Goal: Obtain resource: Obtain resource

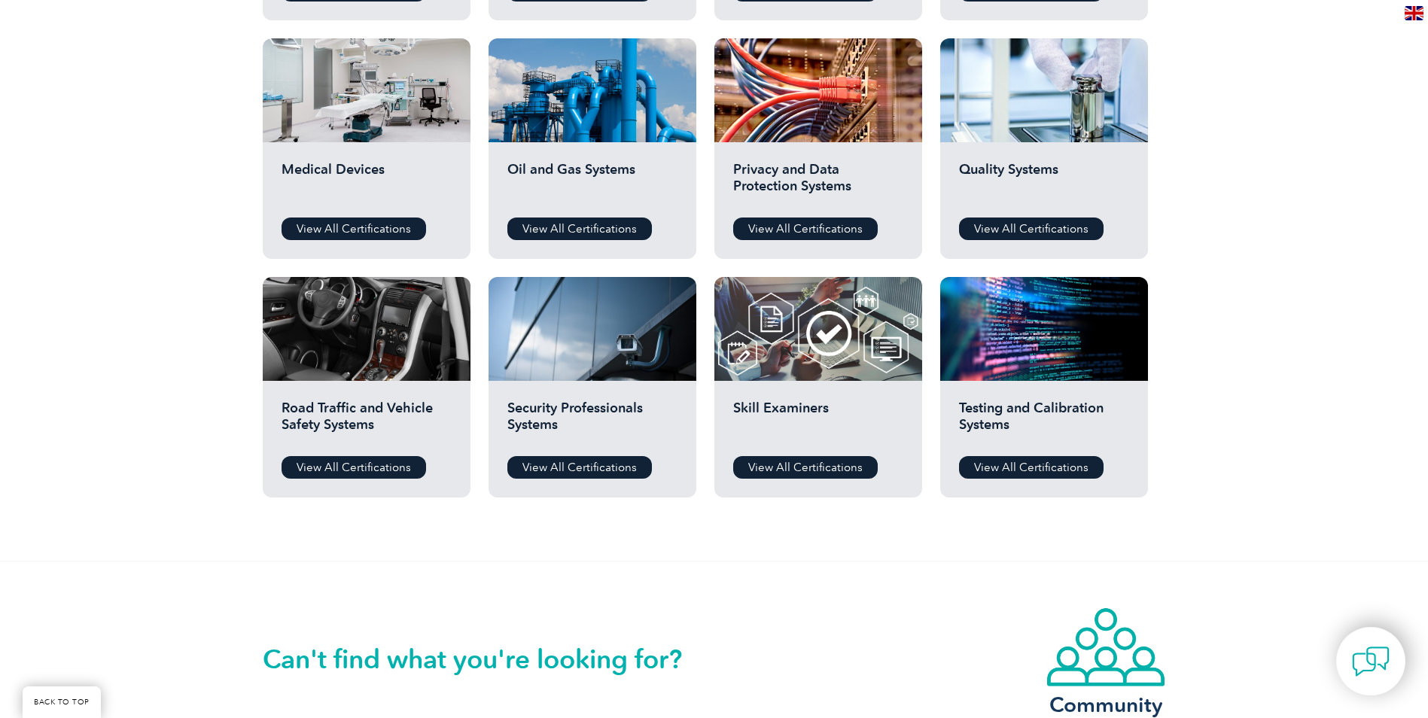
scroll to position [903, 0]
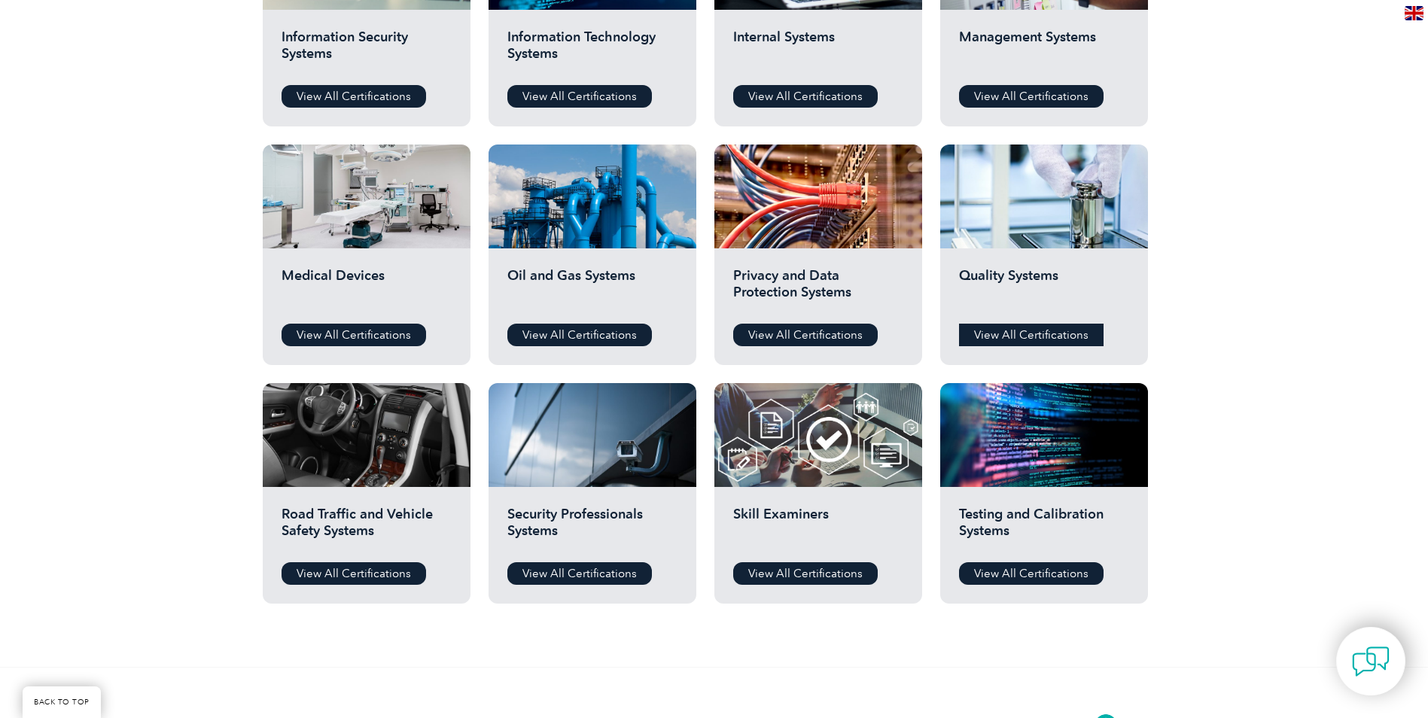
click at [1055, 336] on link "View All Certifications" at bounding box center [1031, 335] width 145 height 23
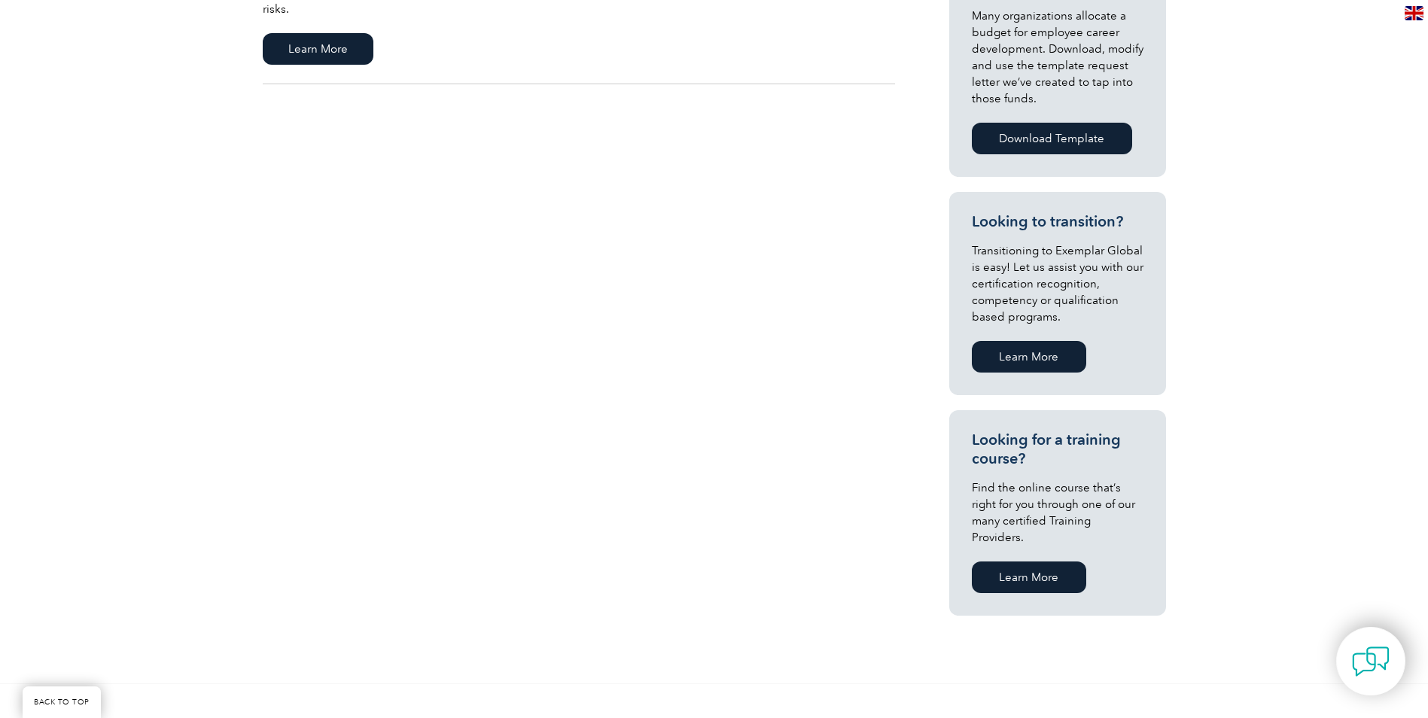
scroll to position [75, 0]
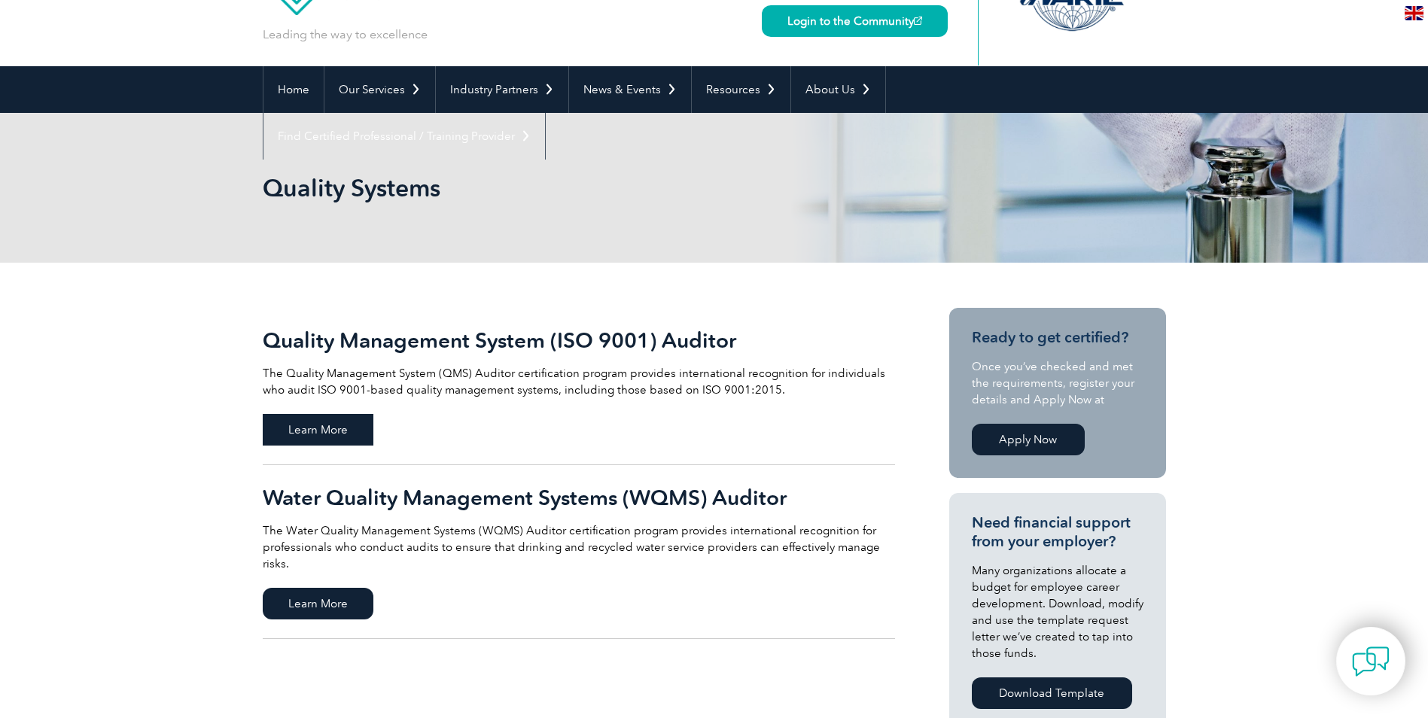
click at [321, 436] on span "Learn More" at bounding box center [318, 430] width 111 height 32
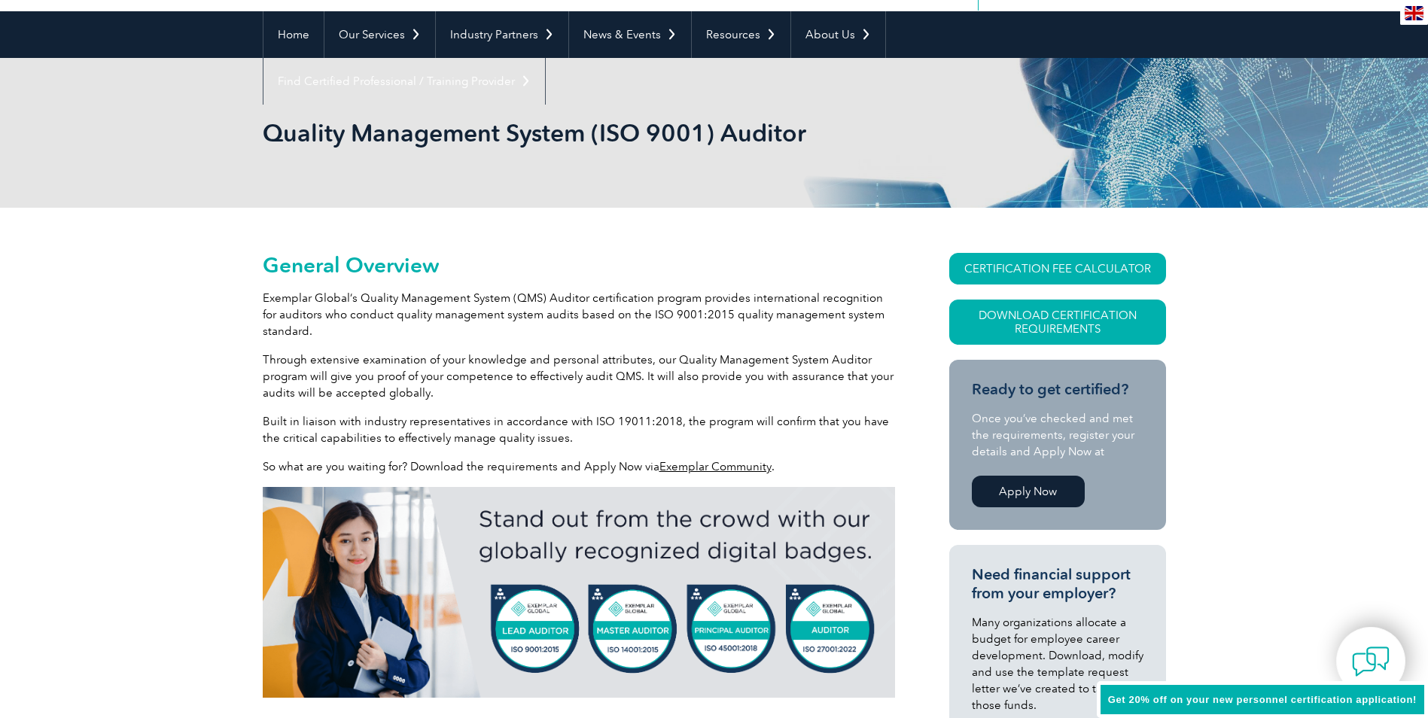
scroll to position [151, 0]
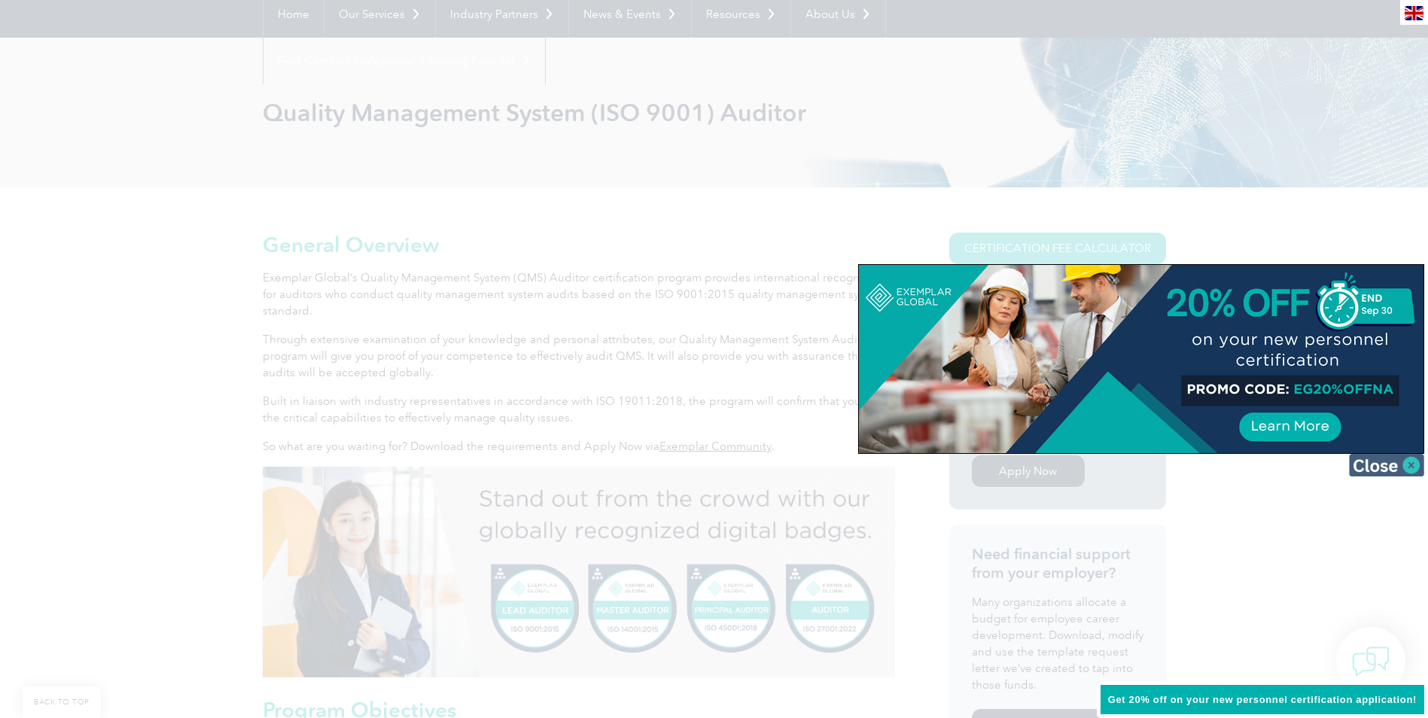
click at [1412, 466] on img at bounding box center [1386, 465] width 75 height 23
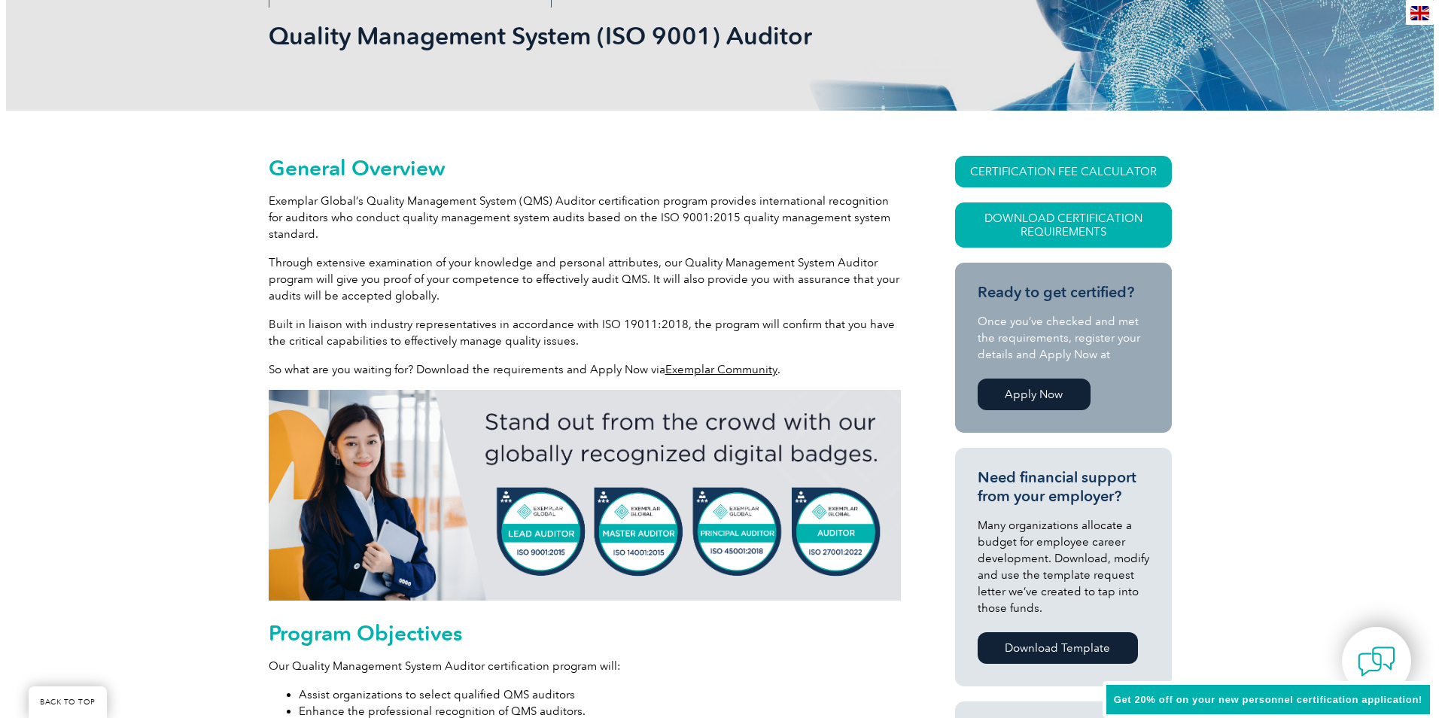
scroll to position [226, 0]
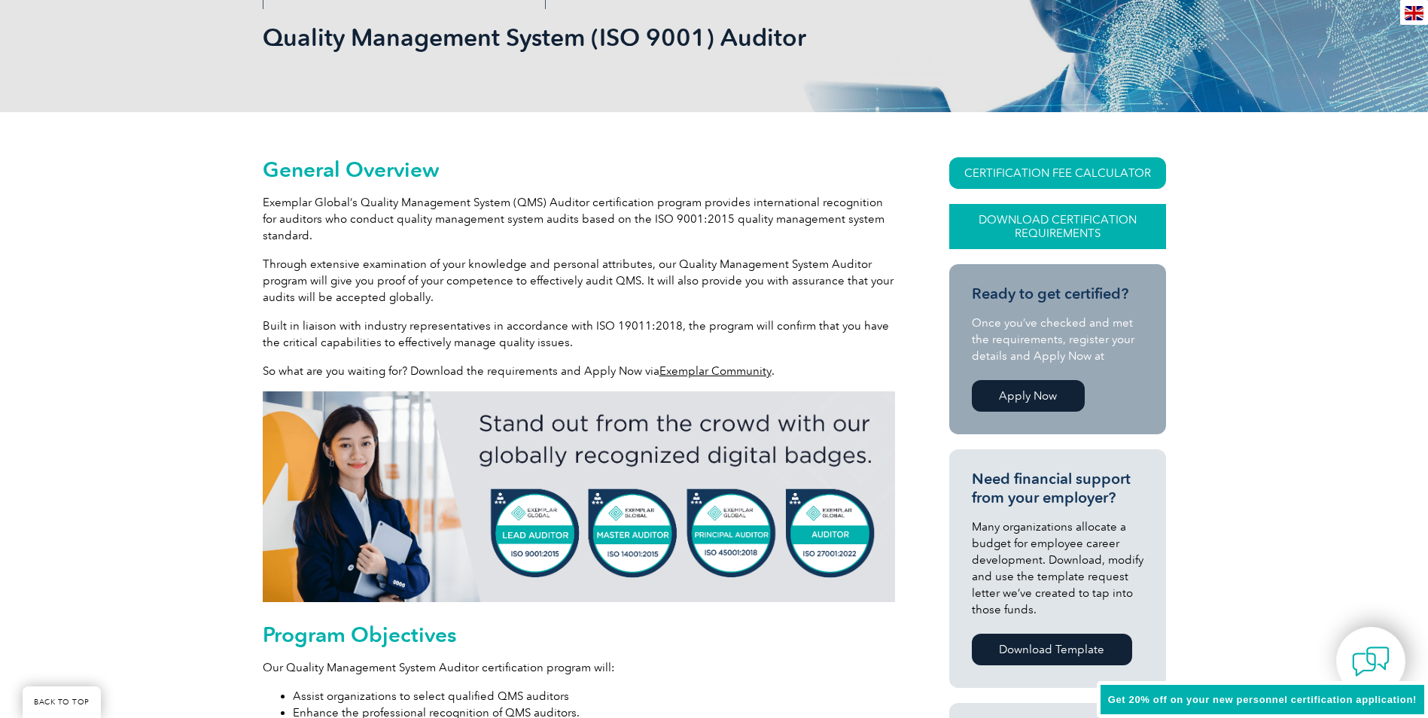
click at [1085, 227] on link "Download Certification Requirements" at bounding box center [1057, 226] width 217 height 45
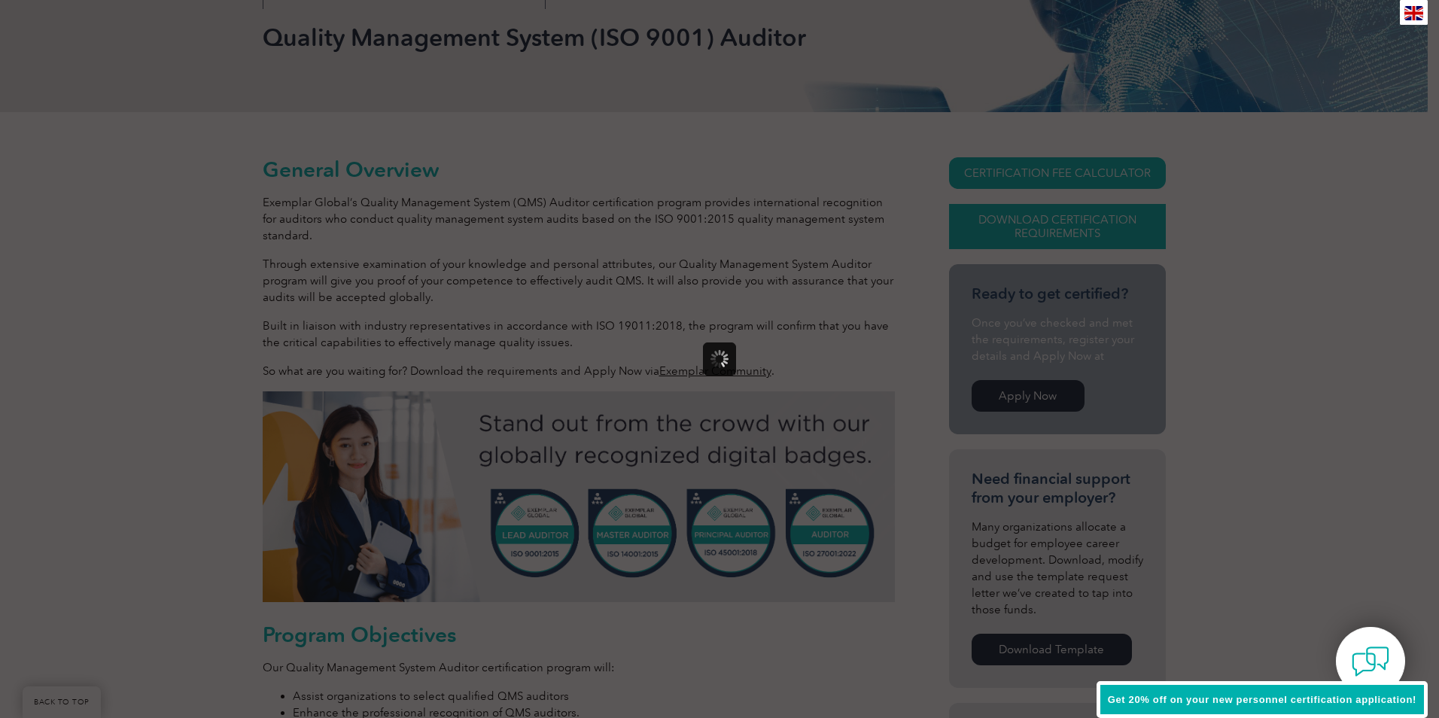
scroll to position [0, 0]
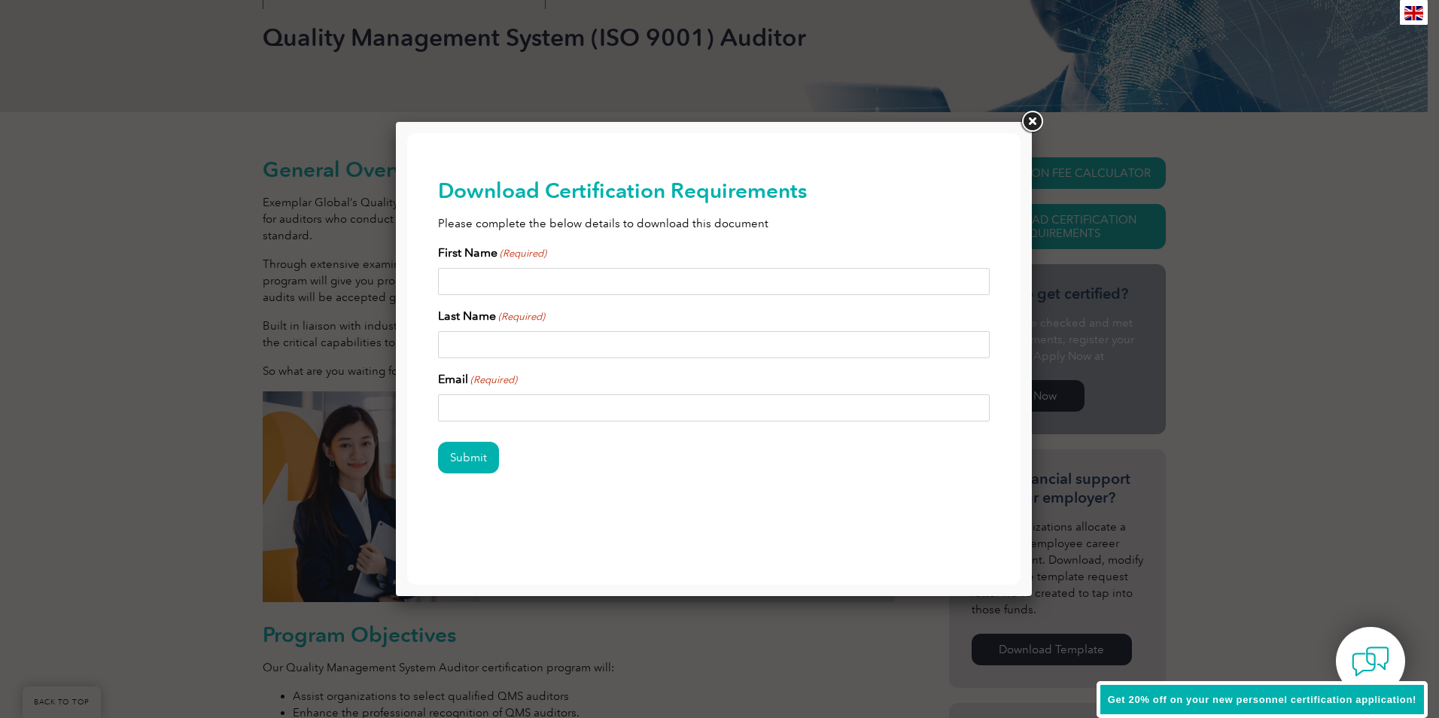
click at [482, 273] on input "First Name (Required)" at bounding box center [714, 281] width 553 height 27
type input "[PERSON_NAME]"
type input "Prakash"
type input "[PERSON_NAME][EMAIL_ADDRESS][DOMAIN_NAME]"
click at [473, 454] on input "Submit" at bounding box center [468, 458] width 61 height 32
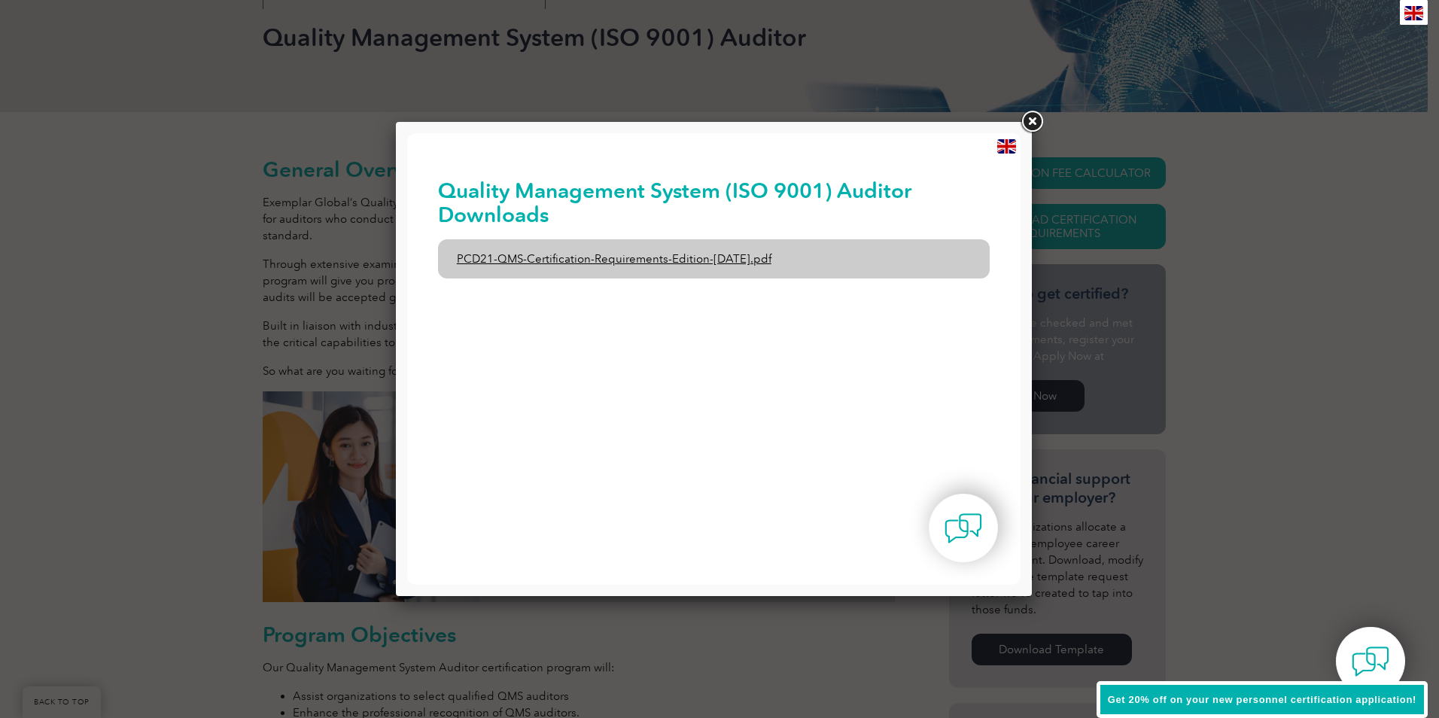
click at [526, 260] on link "PCD21-QMS-Certification-Requirements-Edition-[DATE].pdf" at bounding box center [714, 258] width 553 height 39
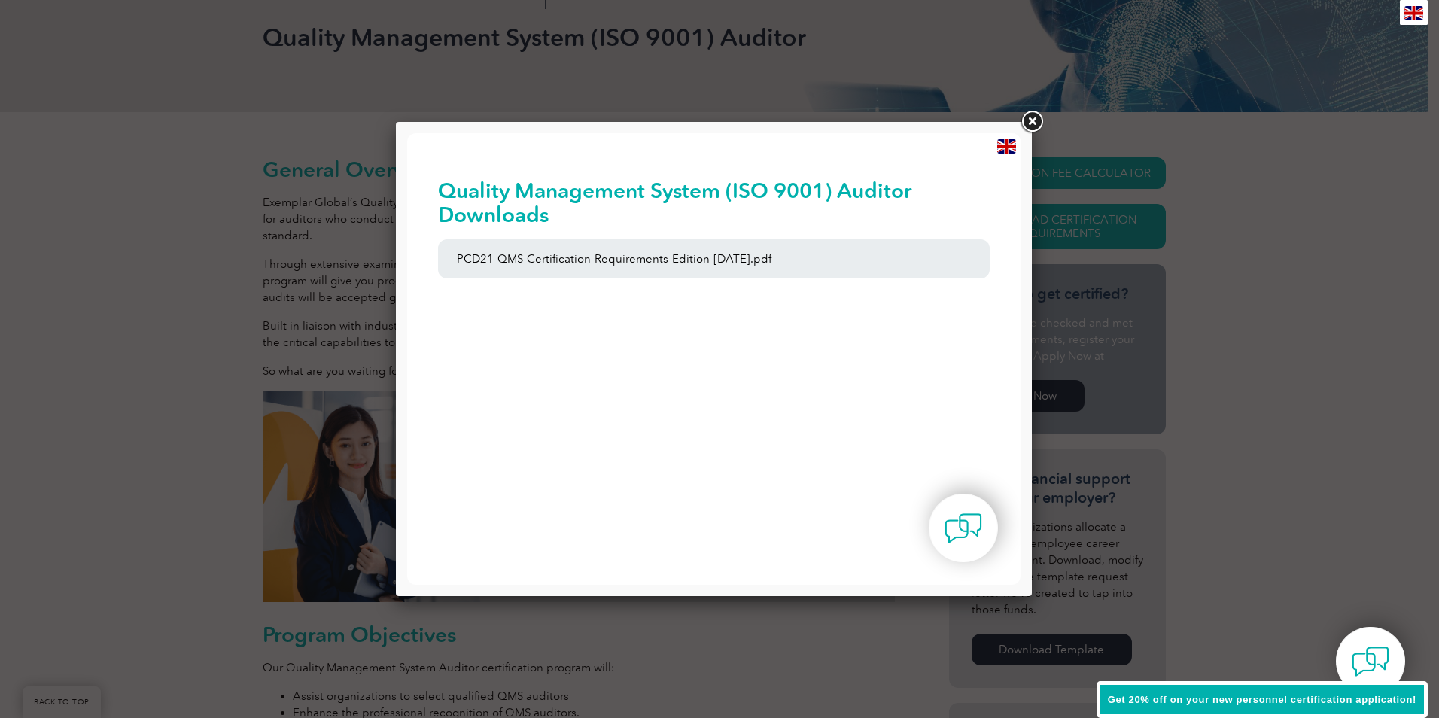
click at [1033, 121] on link at bounding box center [1031, 121] width 27 height 27
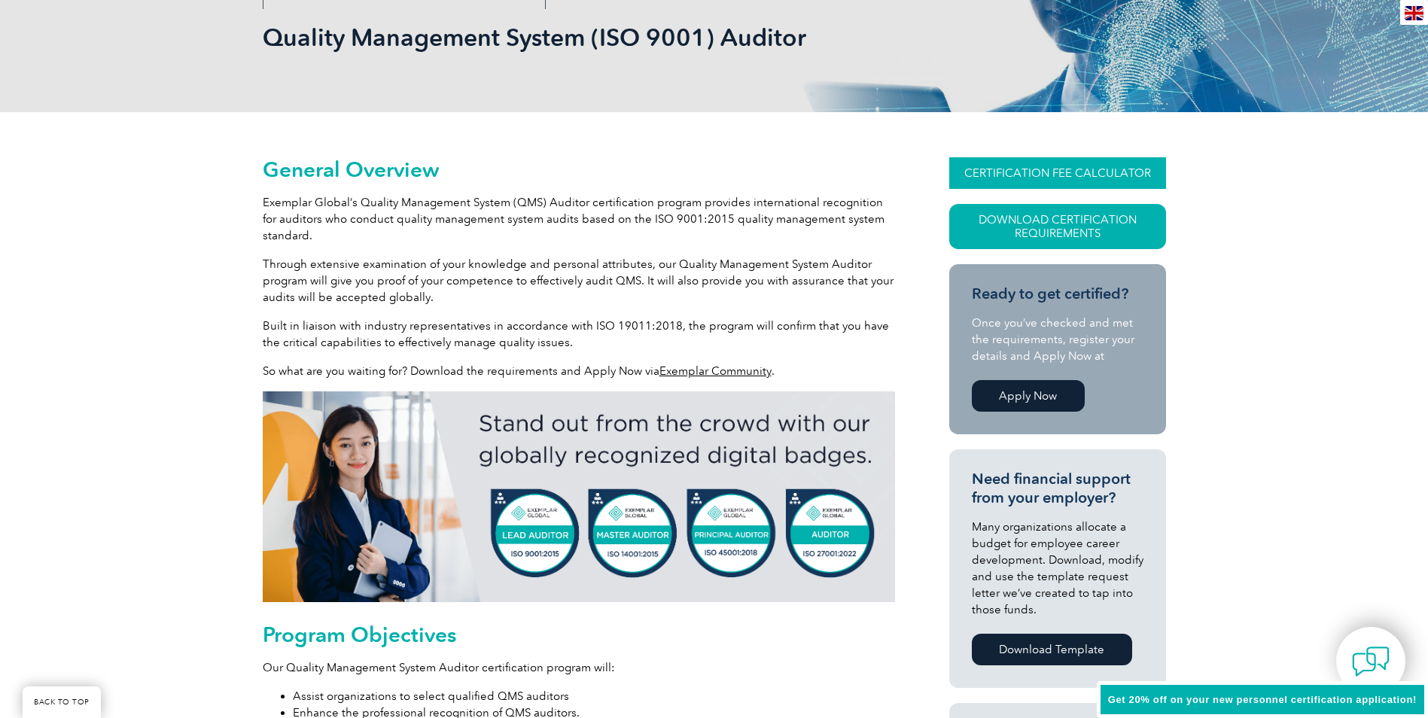
click at [1038, 179] on link "CERTIFICATION FEE CALCULATOR" at bounding box center [1057, 173] width 217 height 32
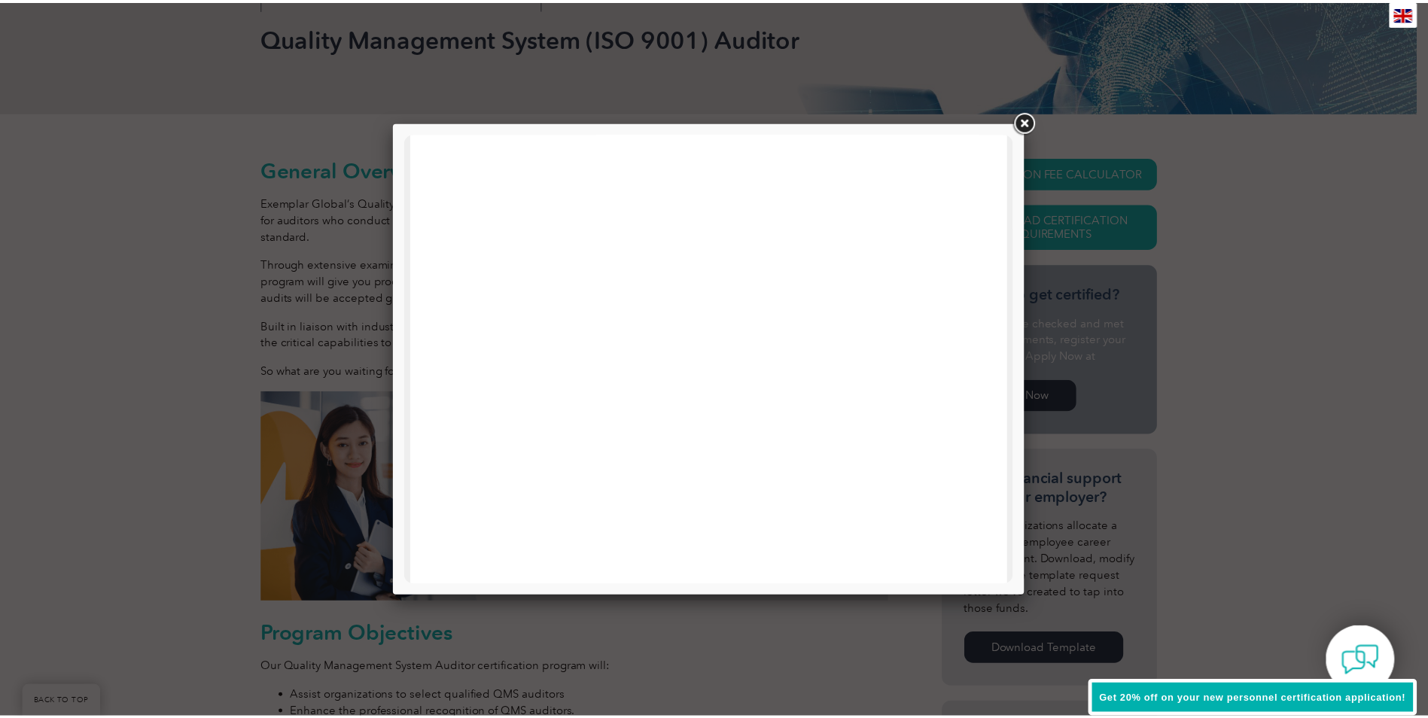
scroll to position [718, 0]
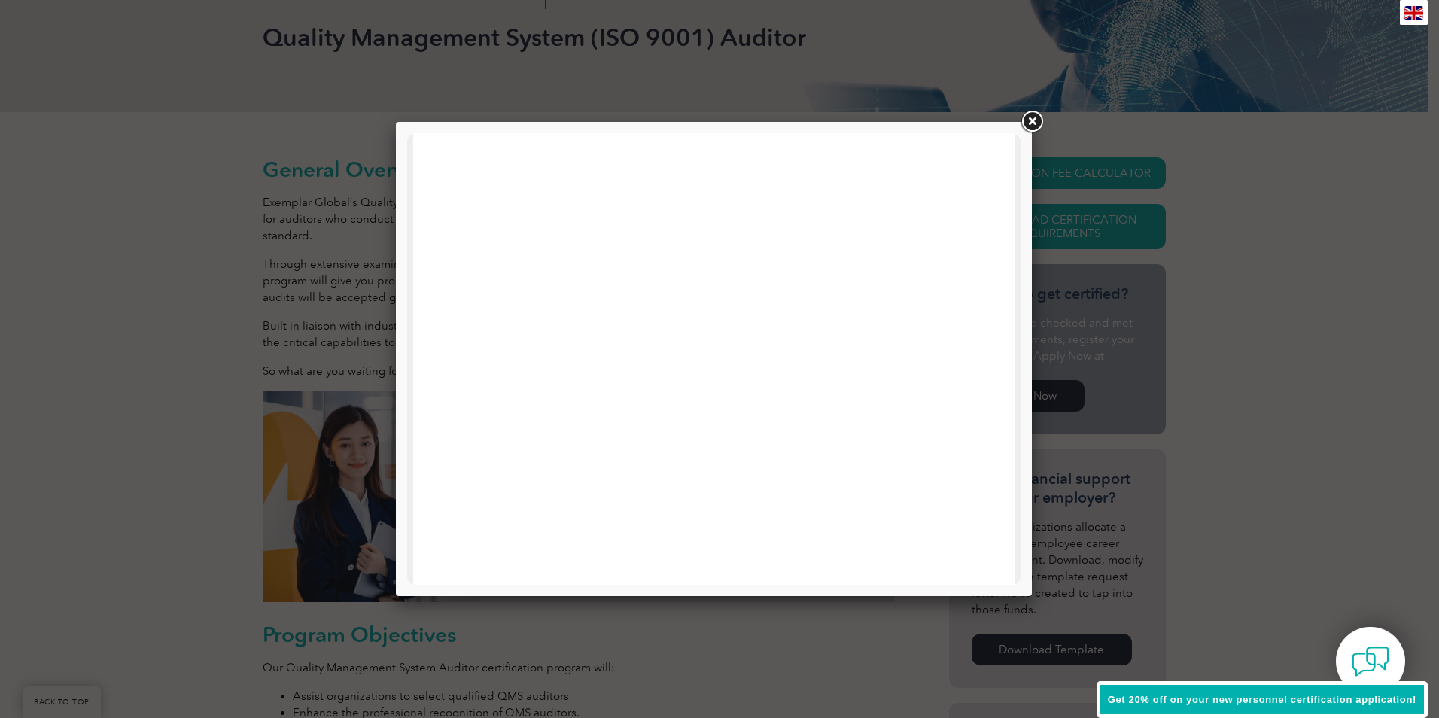
click at [1028, 123] on link at bounding box center [1031, 121] width 27 height 27
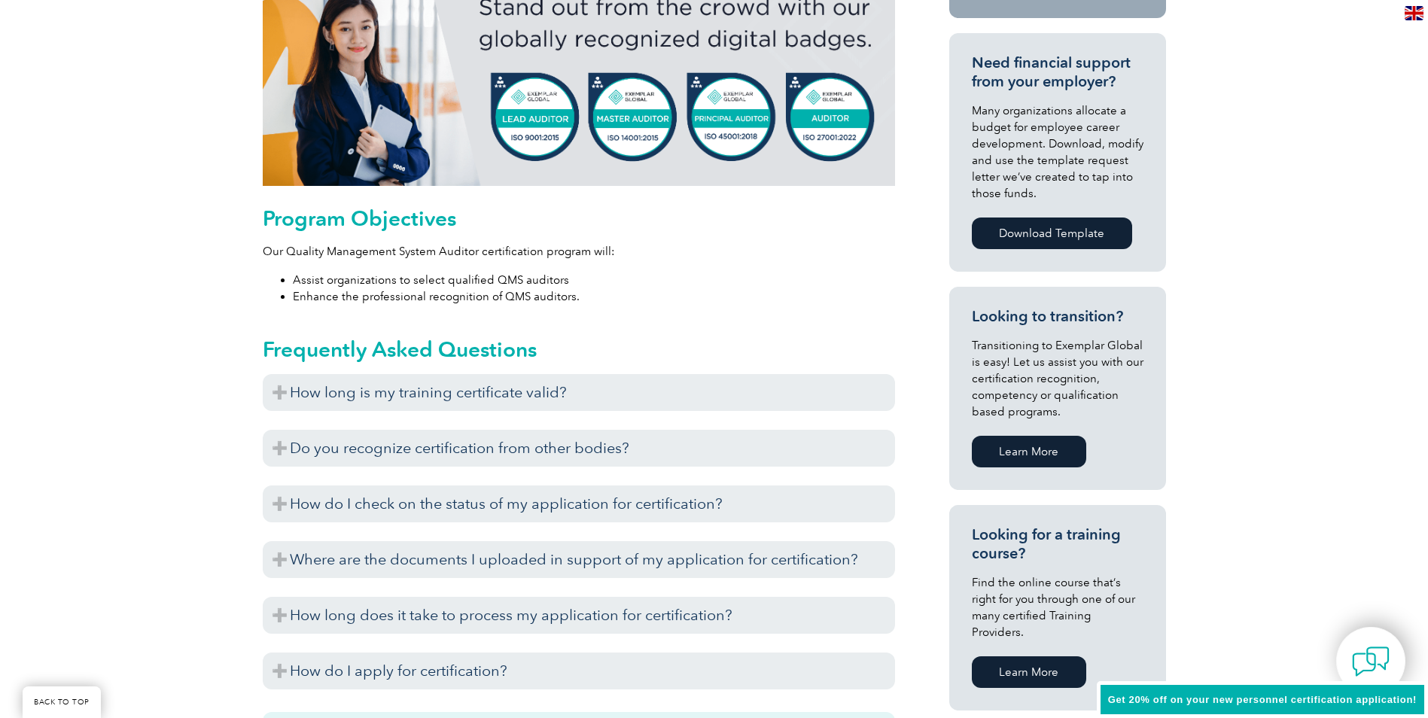
scroll to position [677, 0]
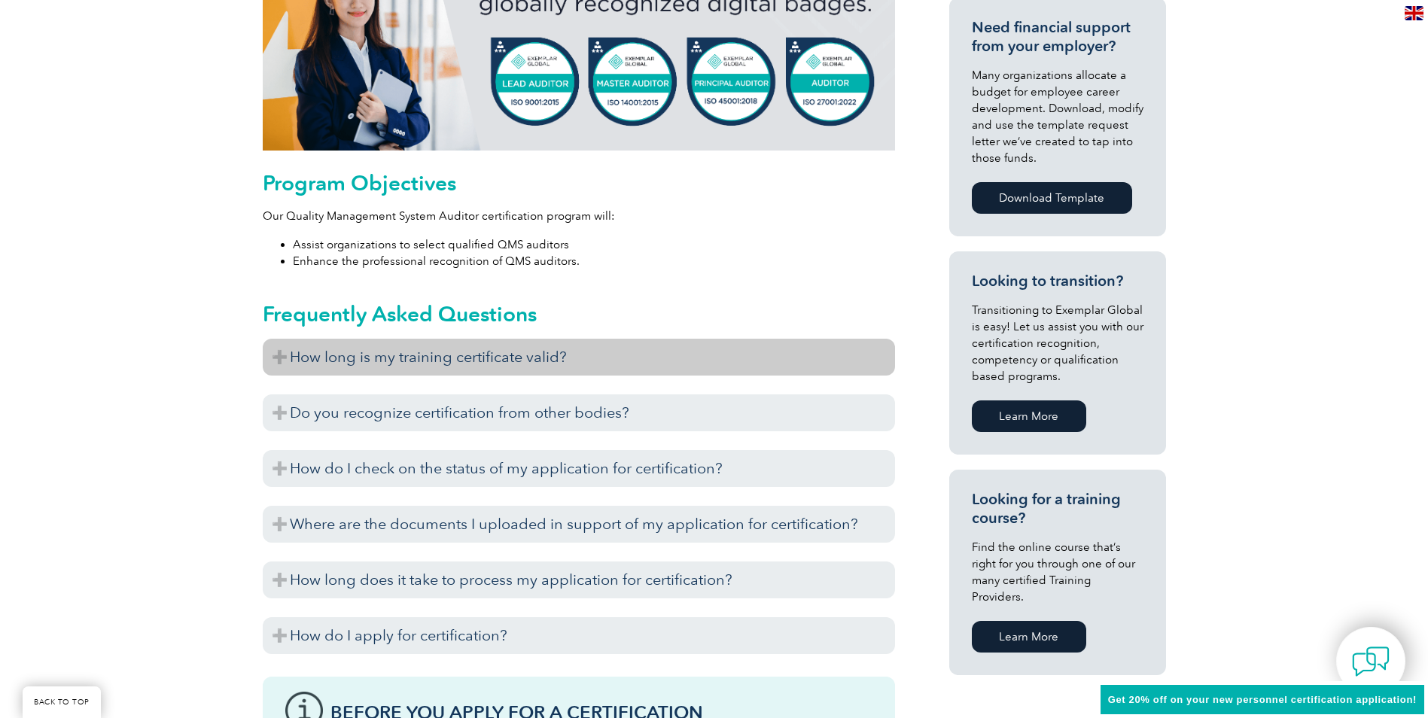
click at [280, 352] on h3 "How long is my training certificate valid?" at bounding box center [579, 357] width 632 height 37
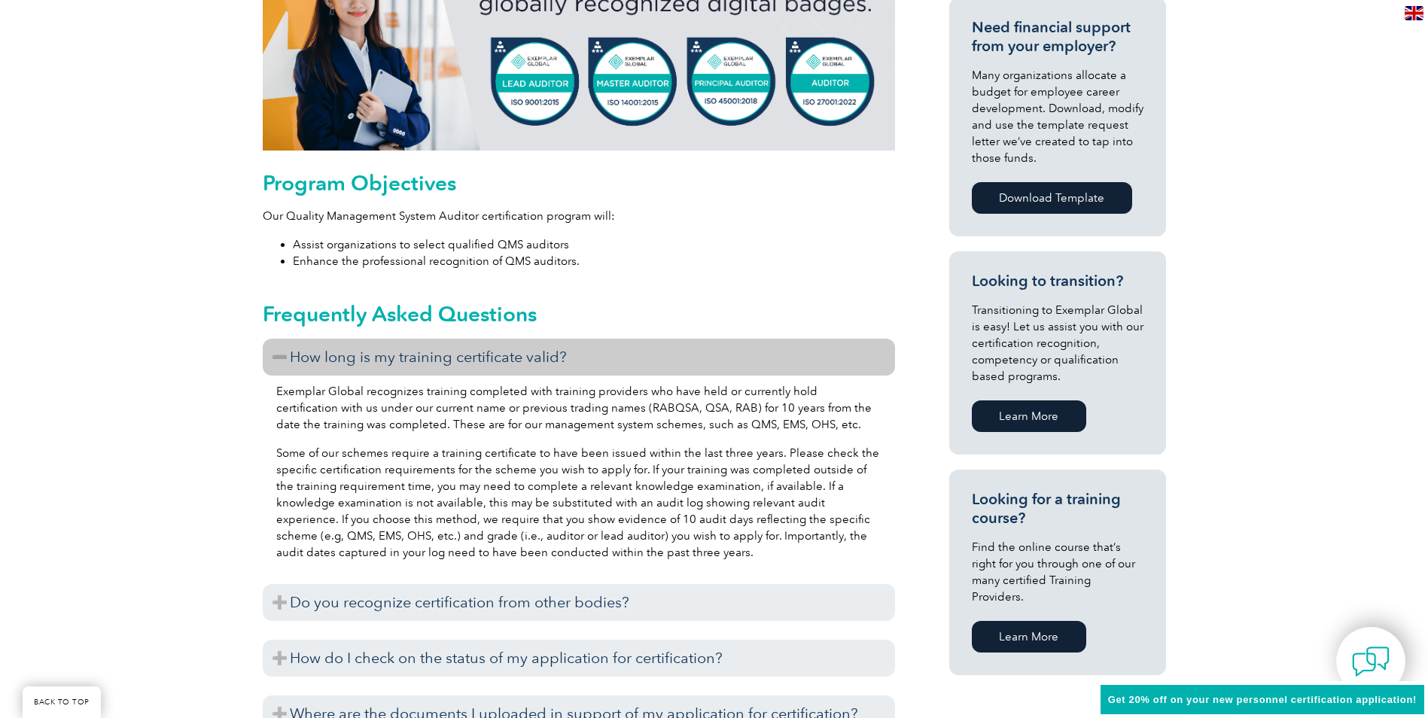
click at [280, 352] on h3 "How long is my training certificate valid?" at bounding box center [579, 357] width 632 height 37
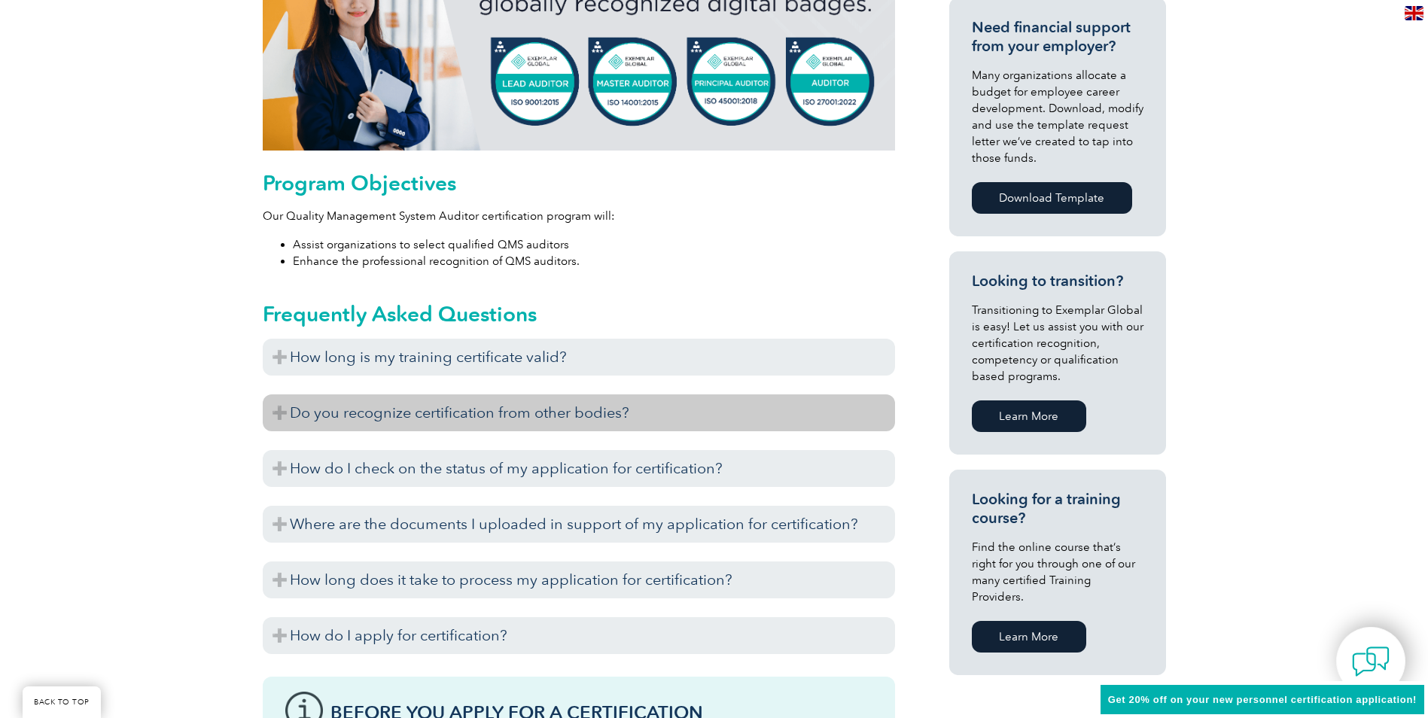
click at [275, 416] on h3 "Do you recognize certification from other bodies?" at bounding box center [579, 412] width 632 height 37
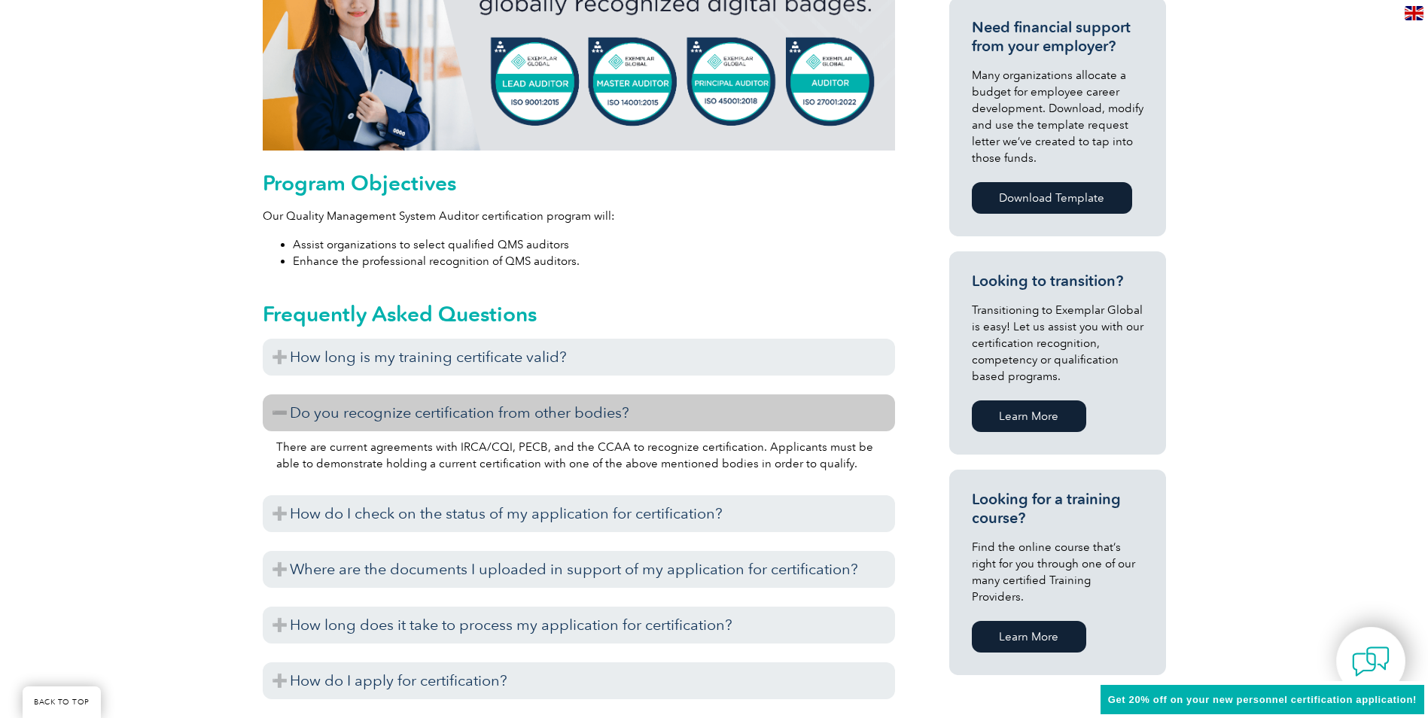
click at [274, 416] on h3 "Do you recognize certification from other bodies?" at bounding box center [579, 412] width 632 height 37
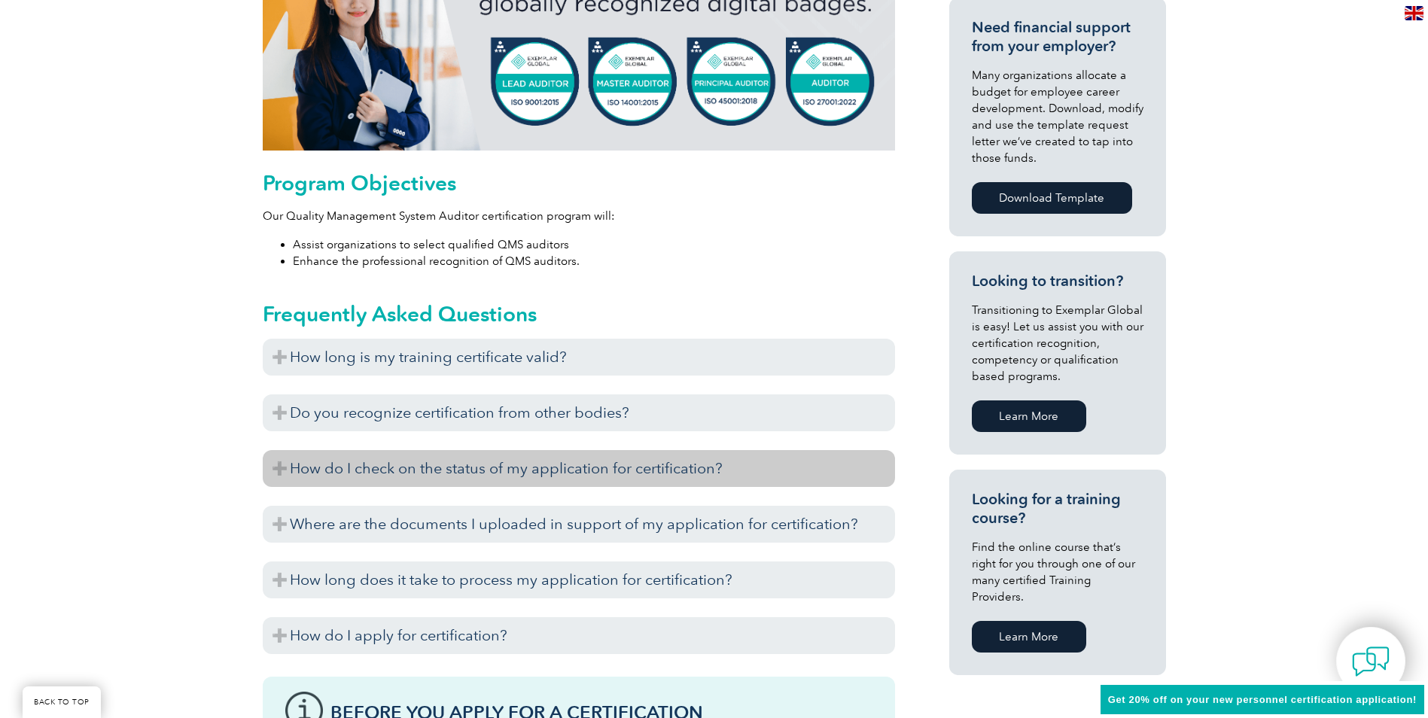
click at [278, 467] on h3 "How do I check on the status of my application for certification?" at bounding box center [579, 468] width 632 height 37
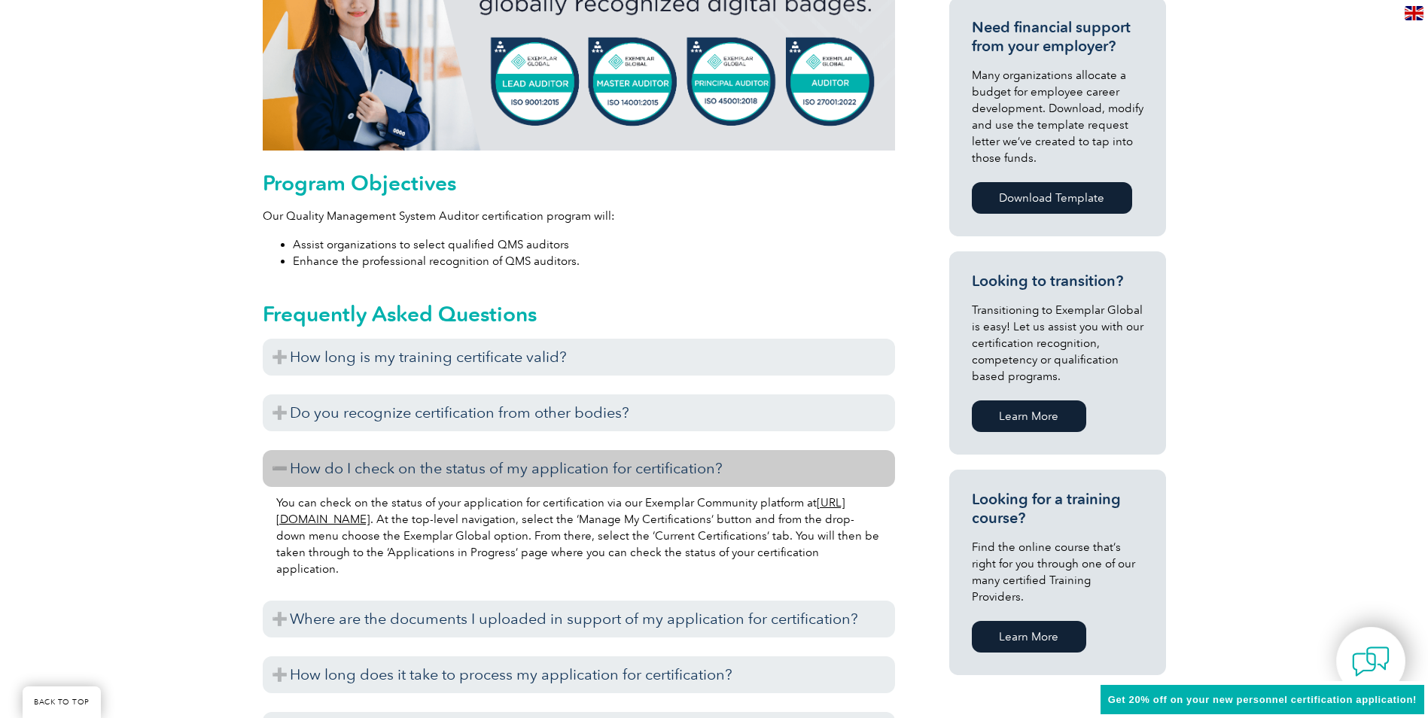
click at [277, 467] on h3 "How do I check on the status of my application for certification?" at bounding box center [579, 468] width 632 height 37
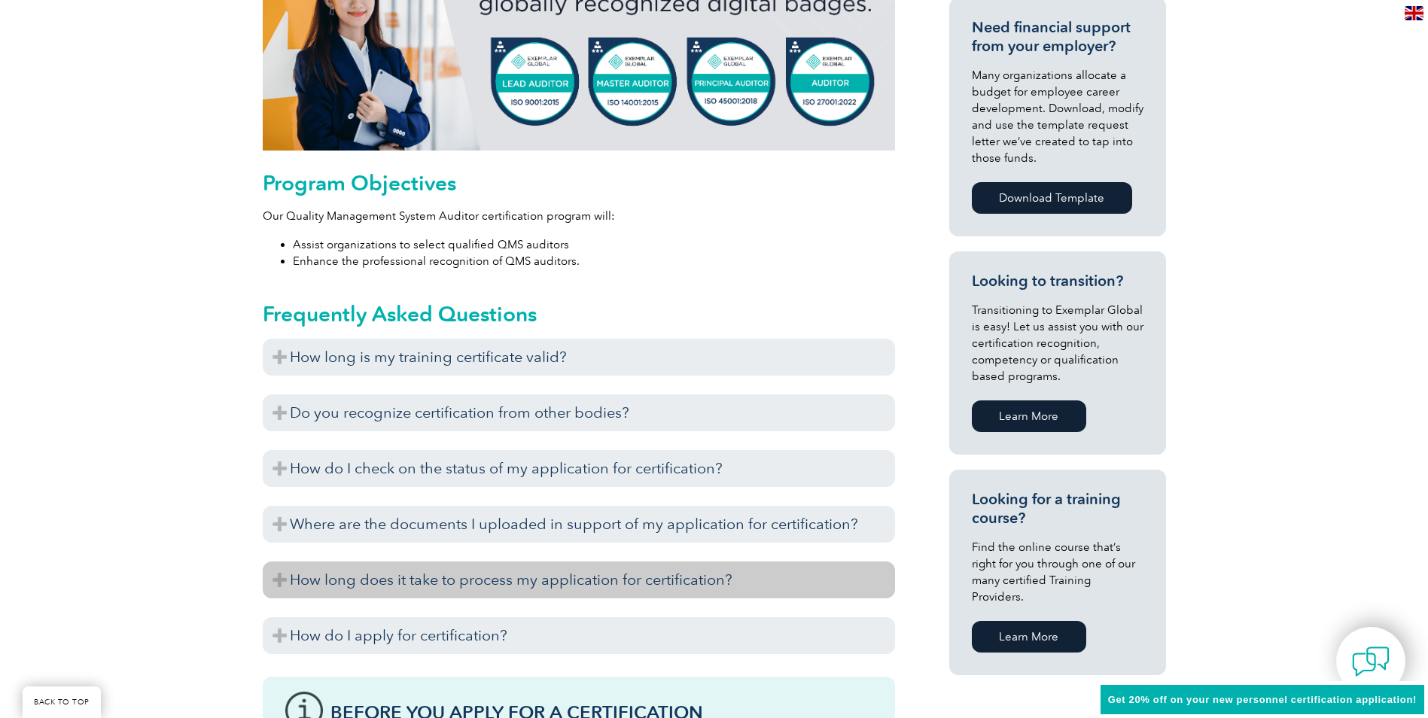
click at [281, 580] on h3 "How long does it take to process my application for certification?" at bounding box center [579, 580] width 632 height 37
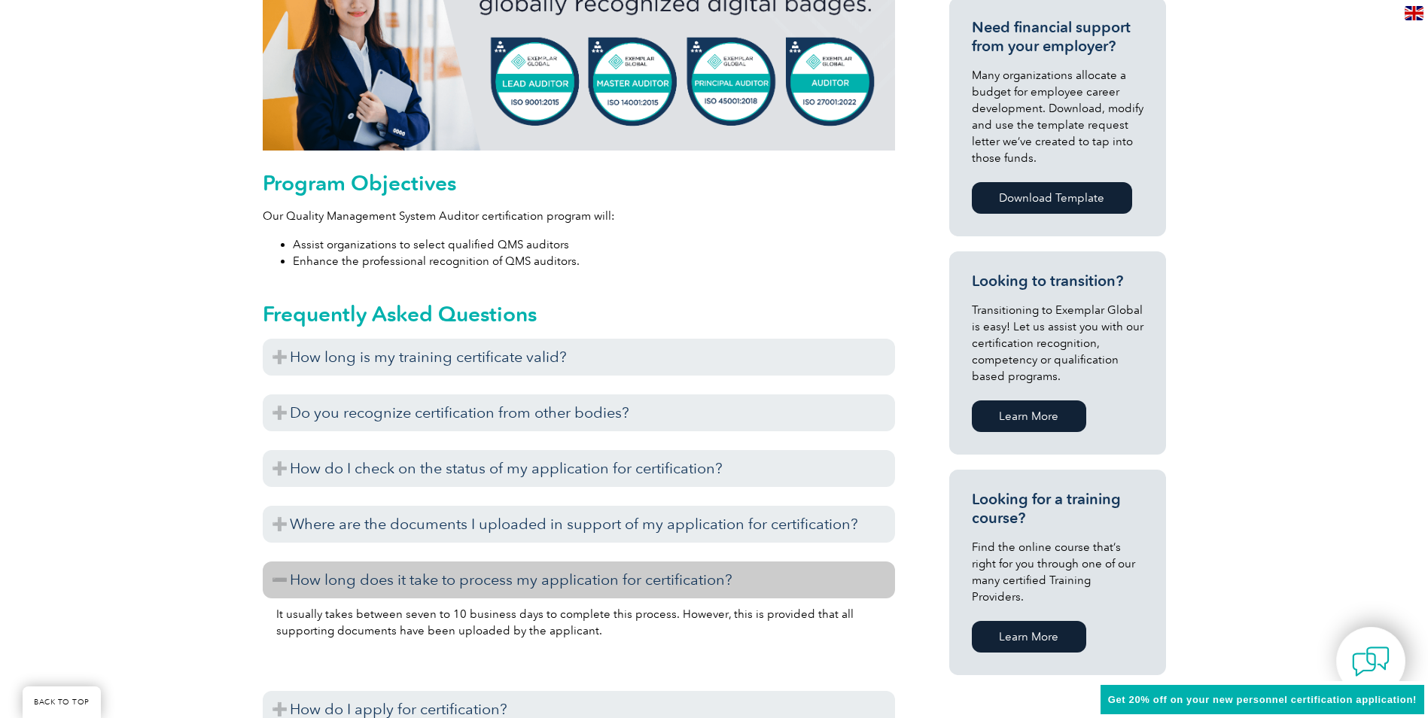
click at [281, 580] on h3 "How long does it take to process my application for certification?" at bounding box center [579, 580] width 632 height 37
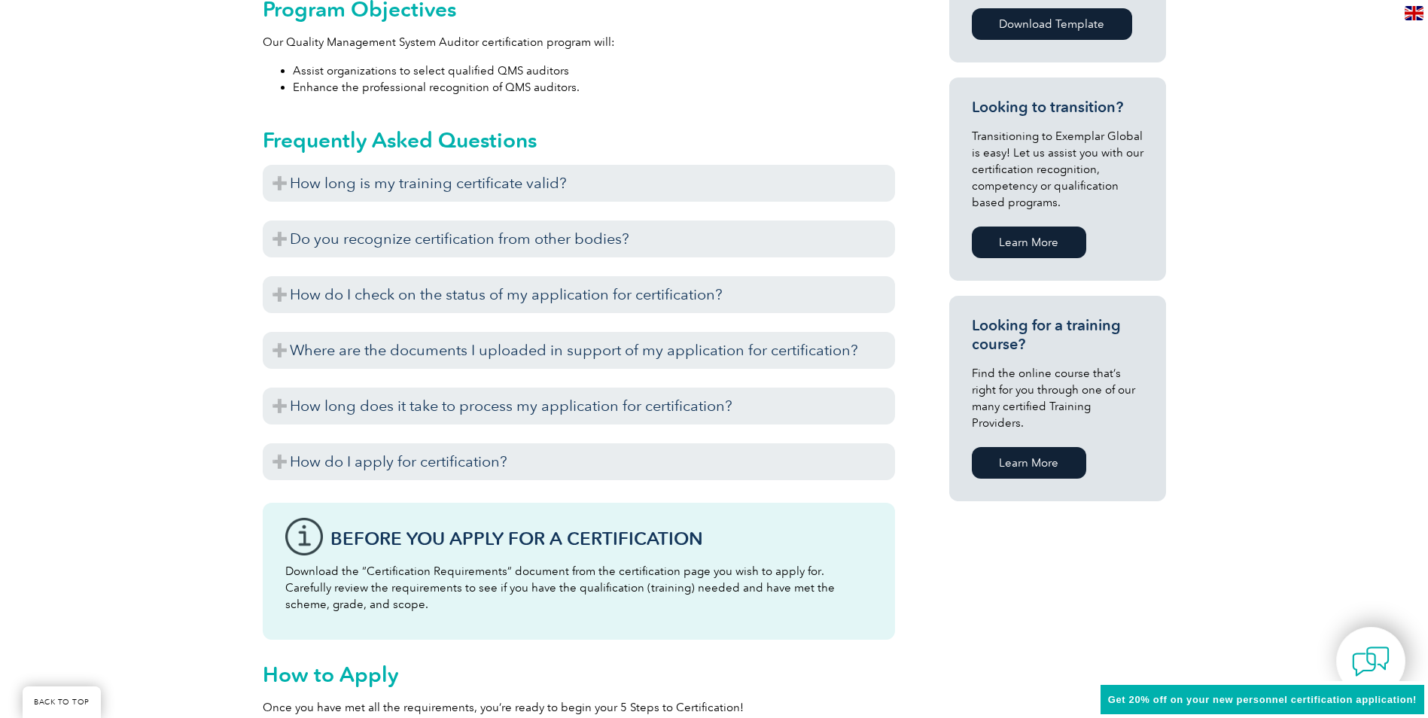
scroll to position [903, 0]
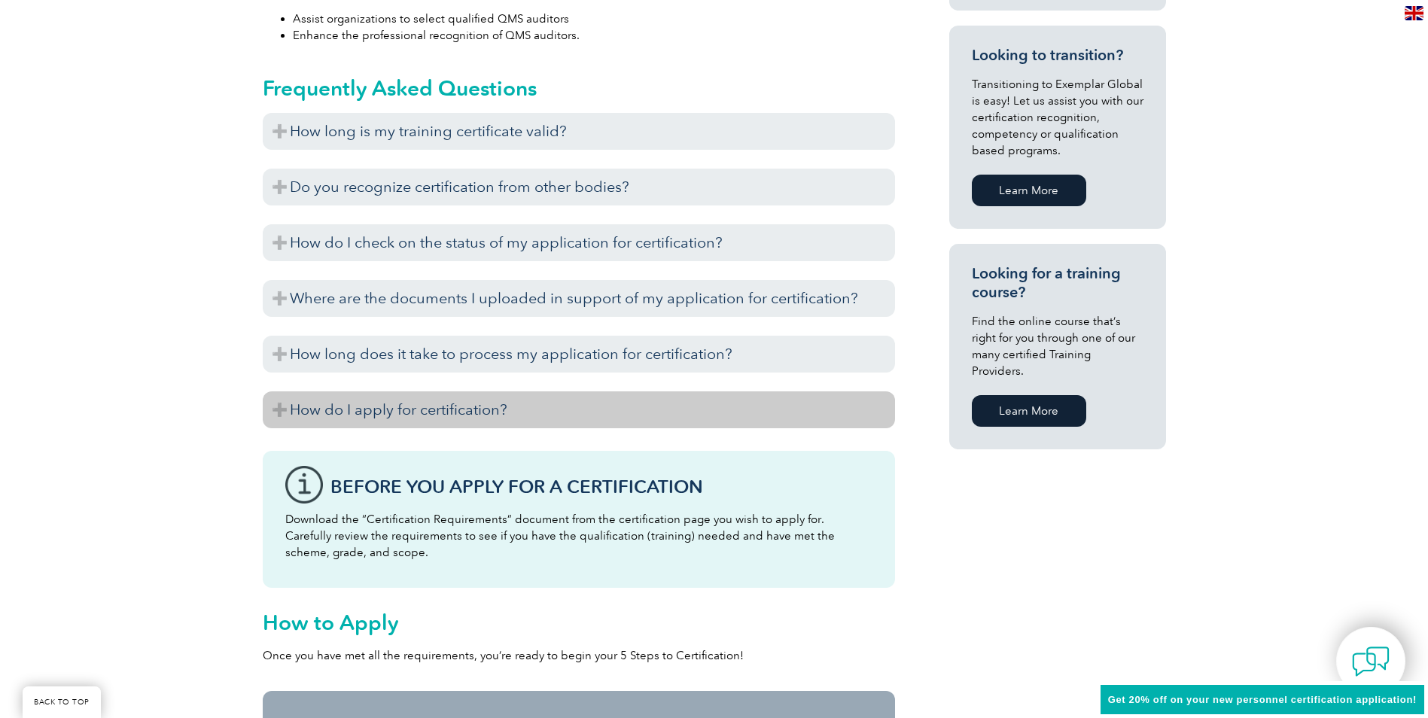
click at [276, 406] on h3 "How do I apply for certification?" at bounding box center [579, 409] width 632 height 37
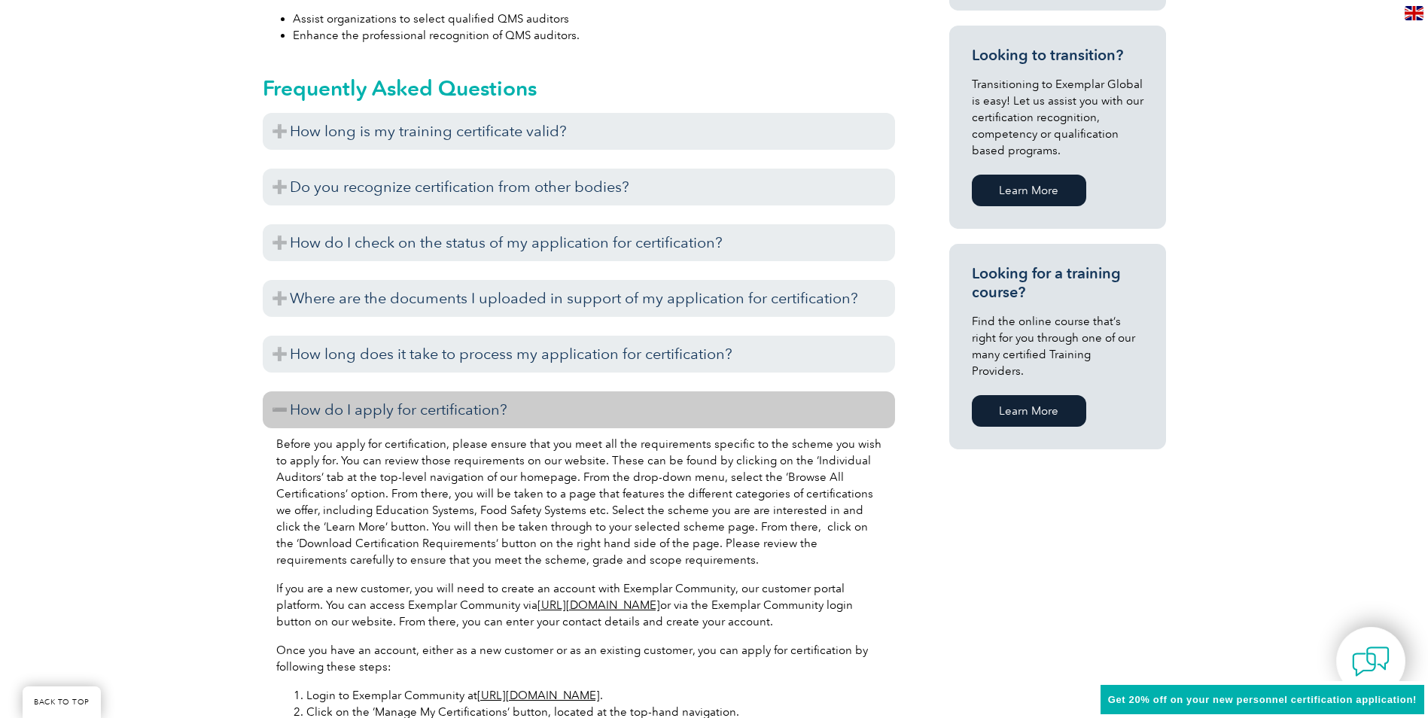
click at [276, 406] on h3 "How do I apply for certification?" at bounding box center [579, 409] width 632 height 37
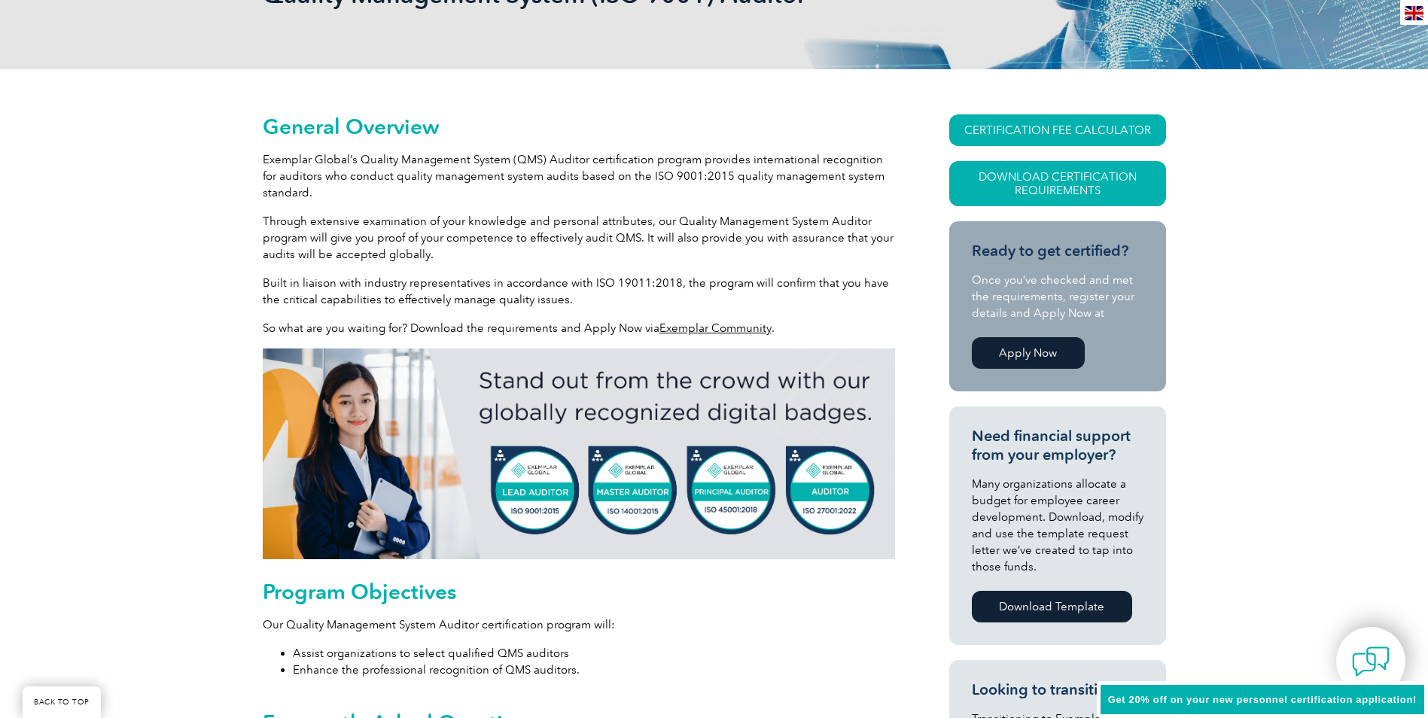
scroll to position [0, 0]
